Goal: Task Accomplishment & Management: Manage account settings

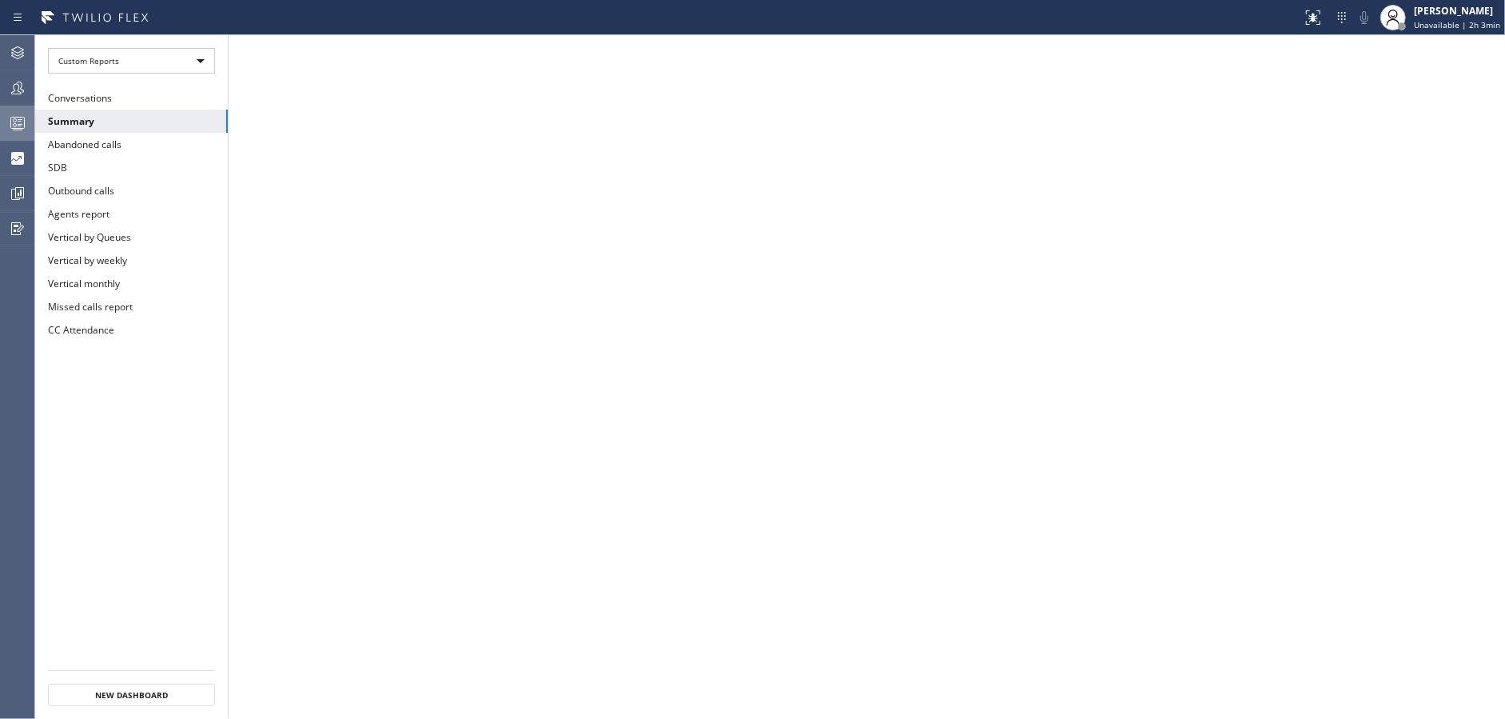
click at [8, 122] on icon at bounding box center [17, 123] width 19 height 19
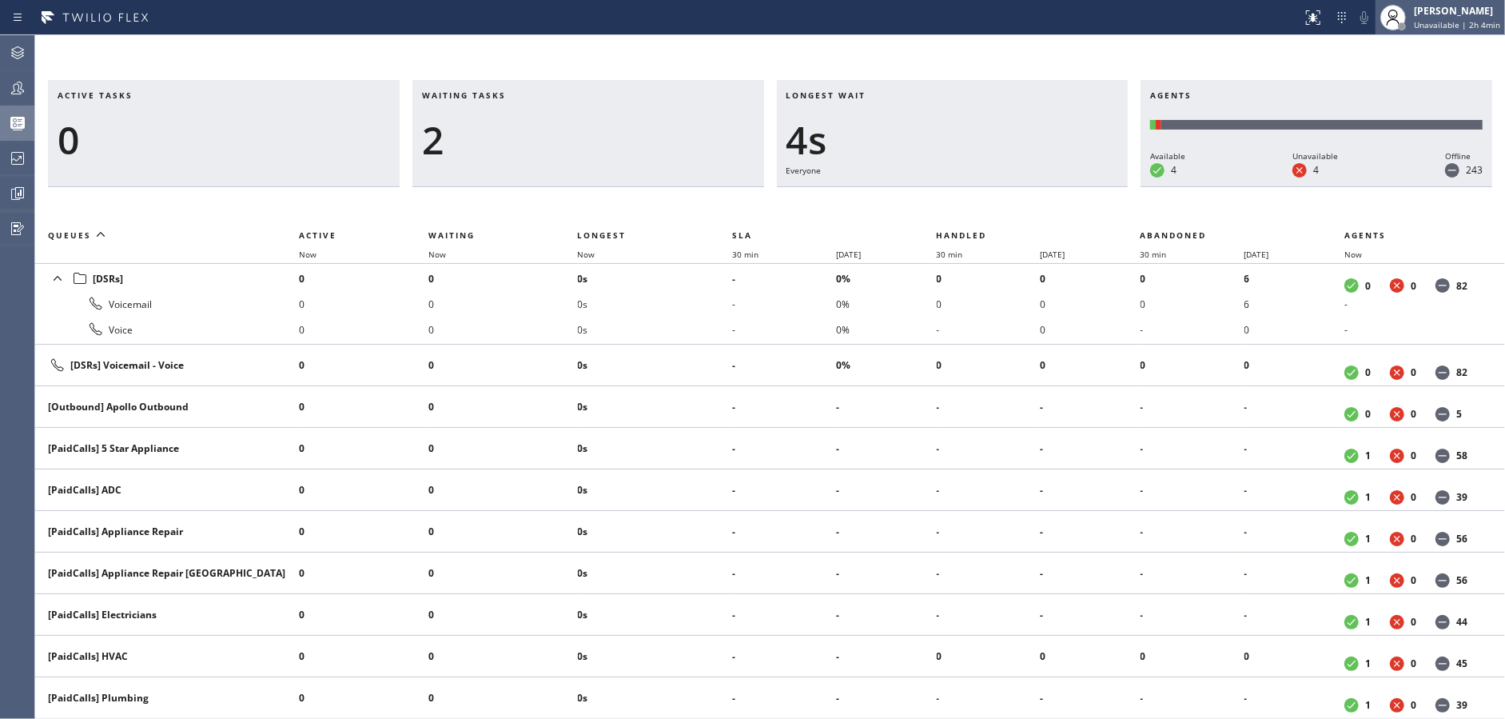
click at [1452, 23] on span "Unavailable | 2h 4min" at bounding box center [1457, 24] width 86 height 11
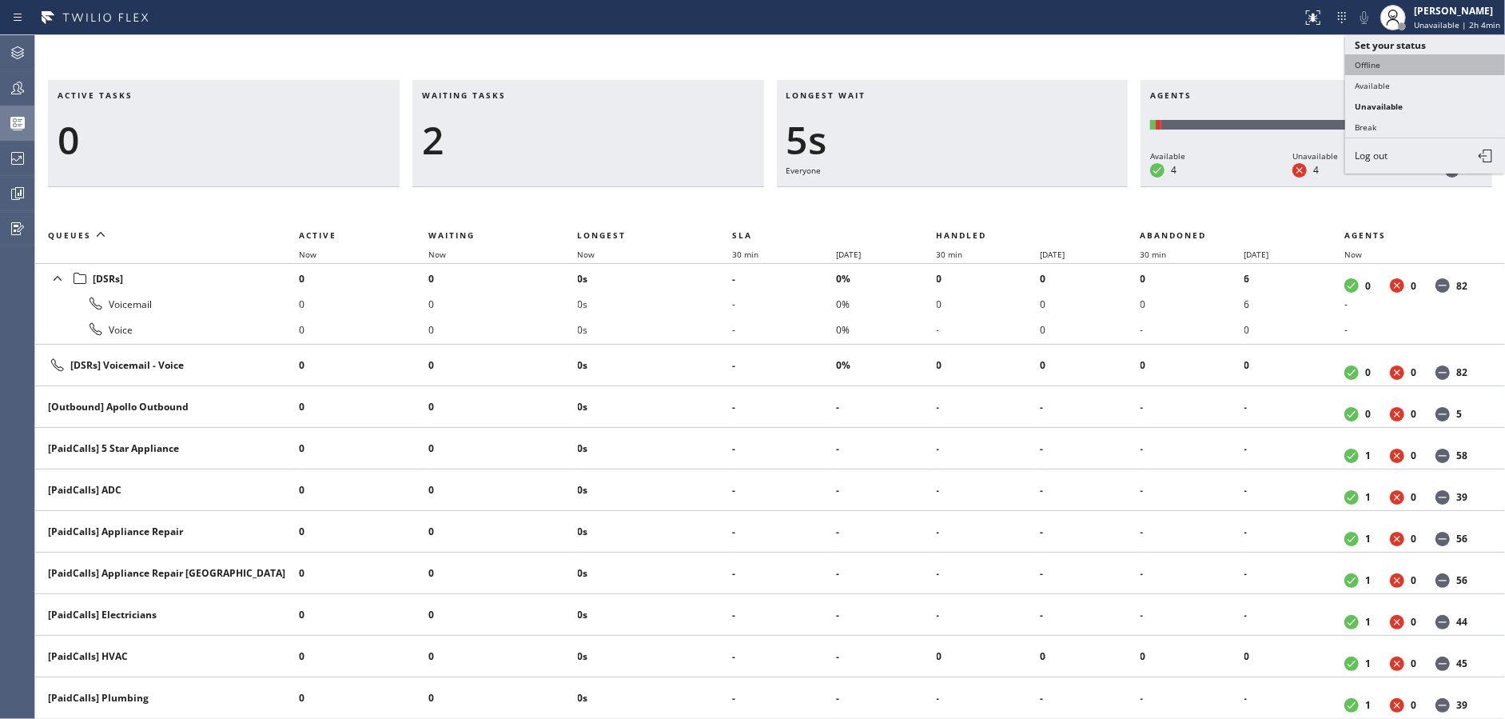
click at [1400, 61] on button "Offline" at bounding box center [1425, 64] width 160 height 21
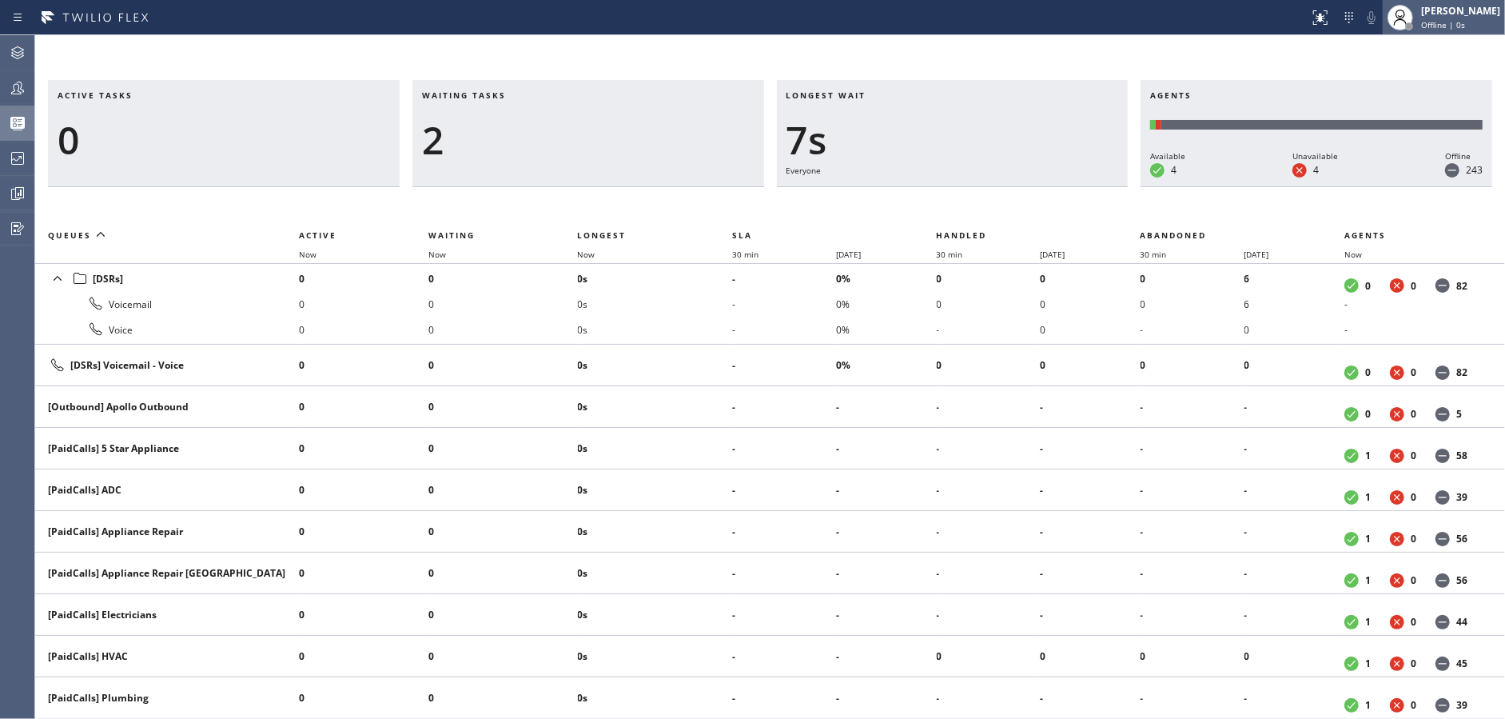
click at [1445, 7] on div "[PERSON_NAME]" at bounding box center [1460, 11] width 79 height 14
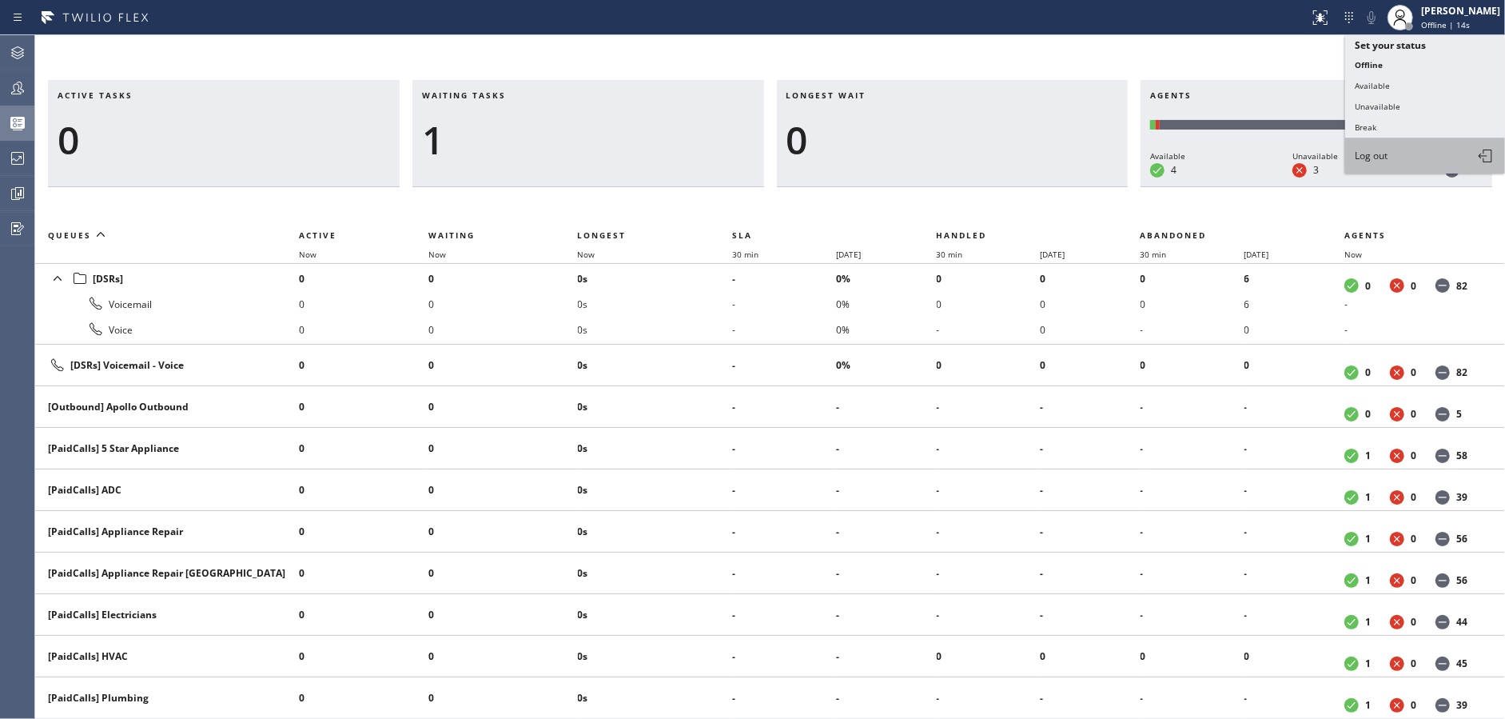
click at [1424, 152] on button "Log out" at bounding box center [1425, 155] width 160 height 35
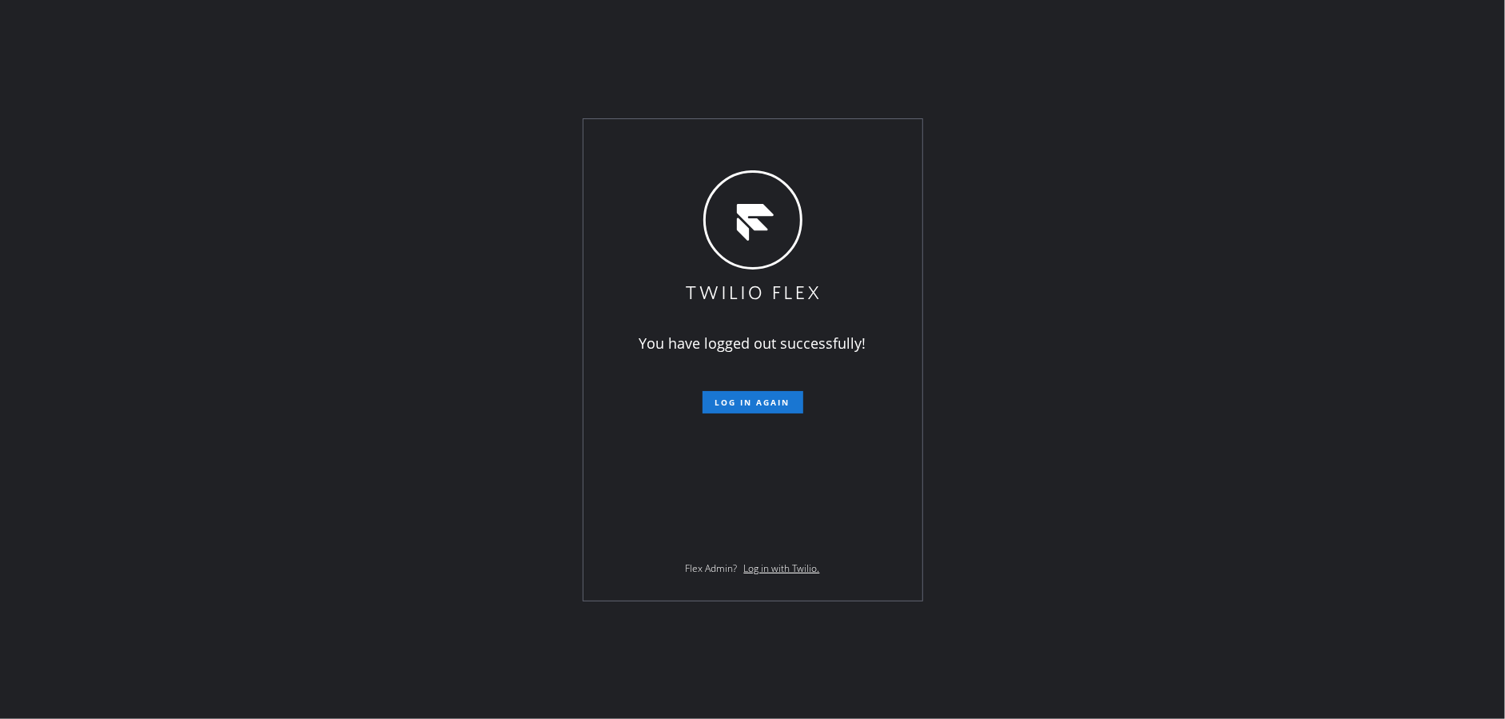
click at [515, 79] on div "You have logged out successfully! Log in again Flex Admin? Log in with Twilio." at bounding box center [752, 359] width 1505 height 719
click at [488, 411] on div "You have logged out successfully! Log in again Flex Admin? Log in with Twilio." at bounding box center [752, 359] width 1505 height 719
